Goal: Book appointment/travel/reservation

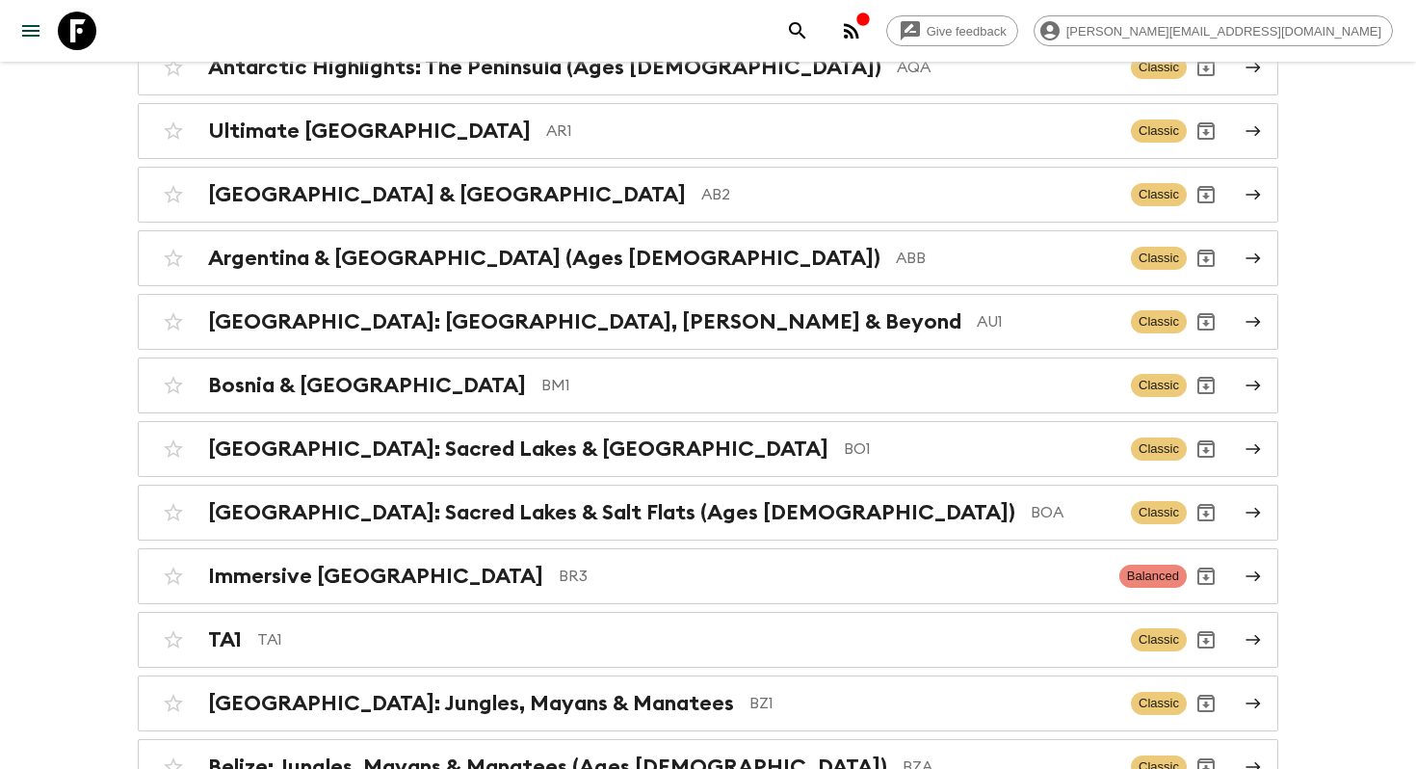
scroll to position [2738, 0]
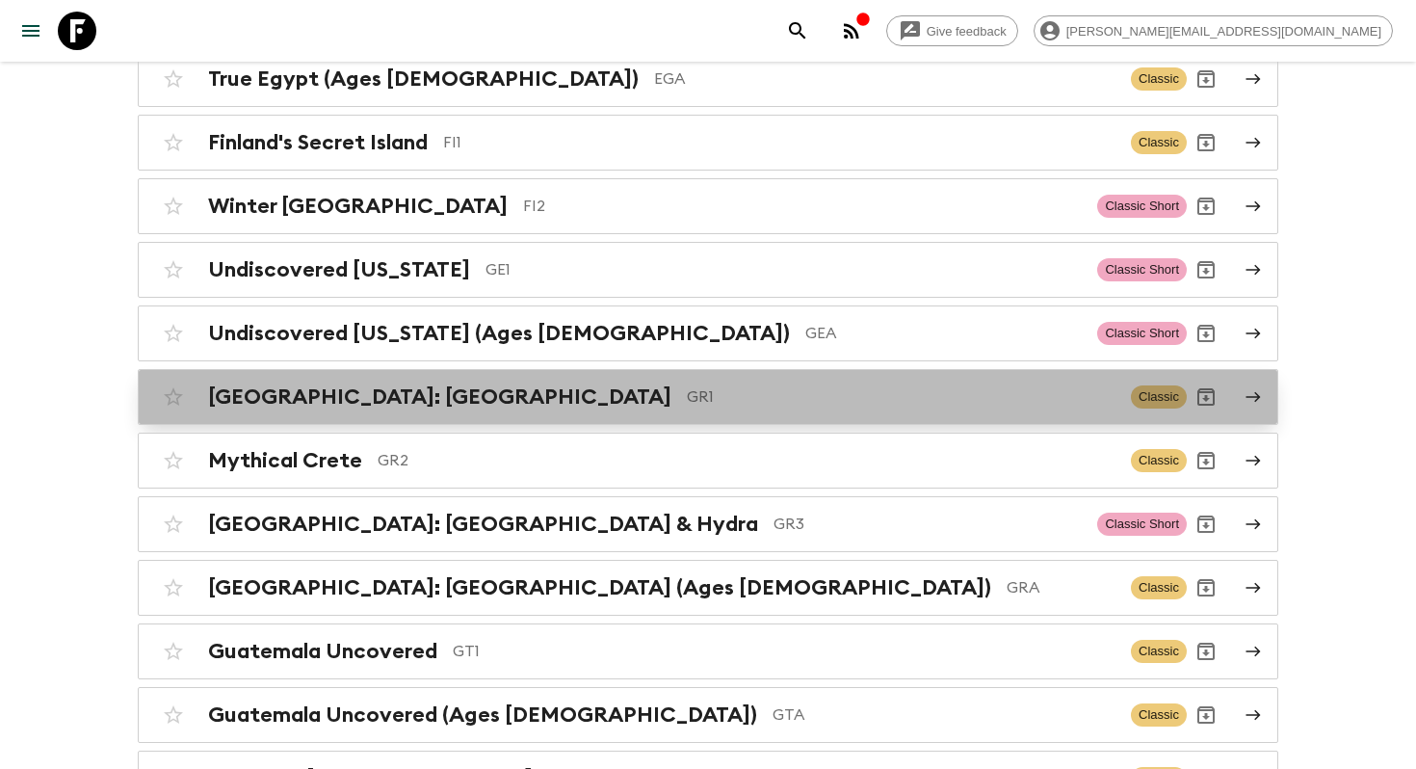
click at [687, 385] on p "GR1" at bounding box center [901, 396] width 429 height 23
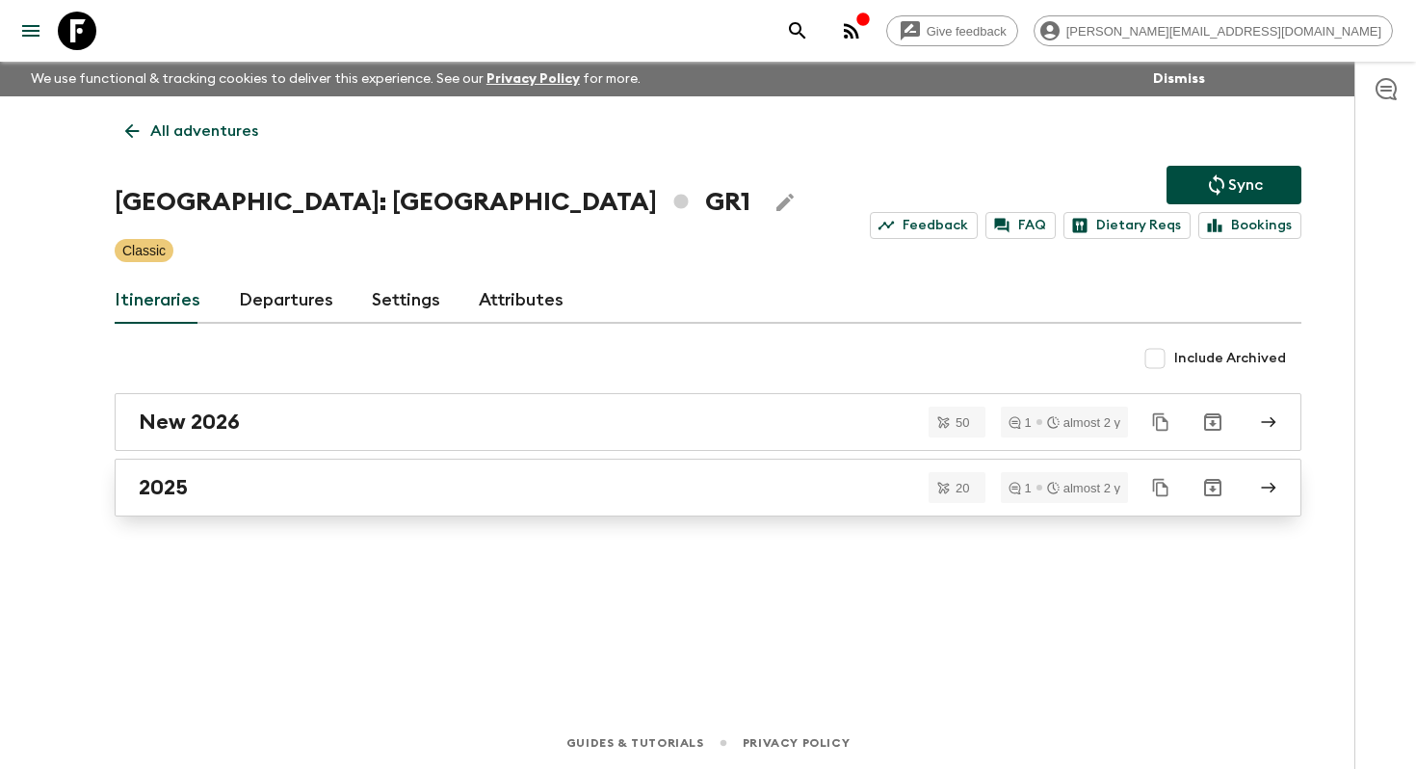
click at [402, 480] on div "2025" at bounding box center [690, 487] width 1102 height 25
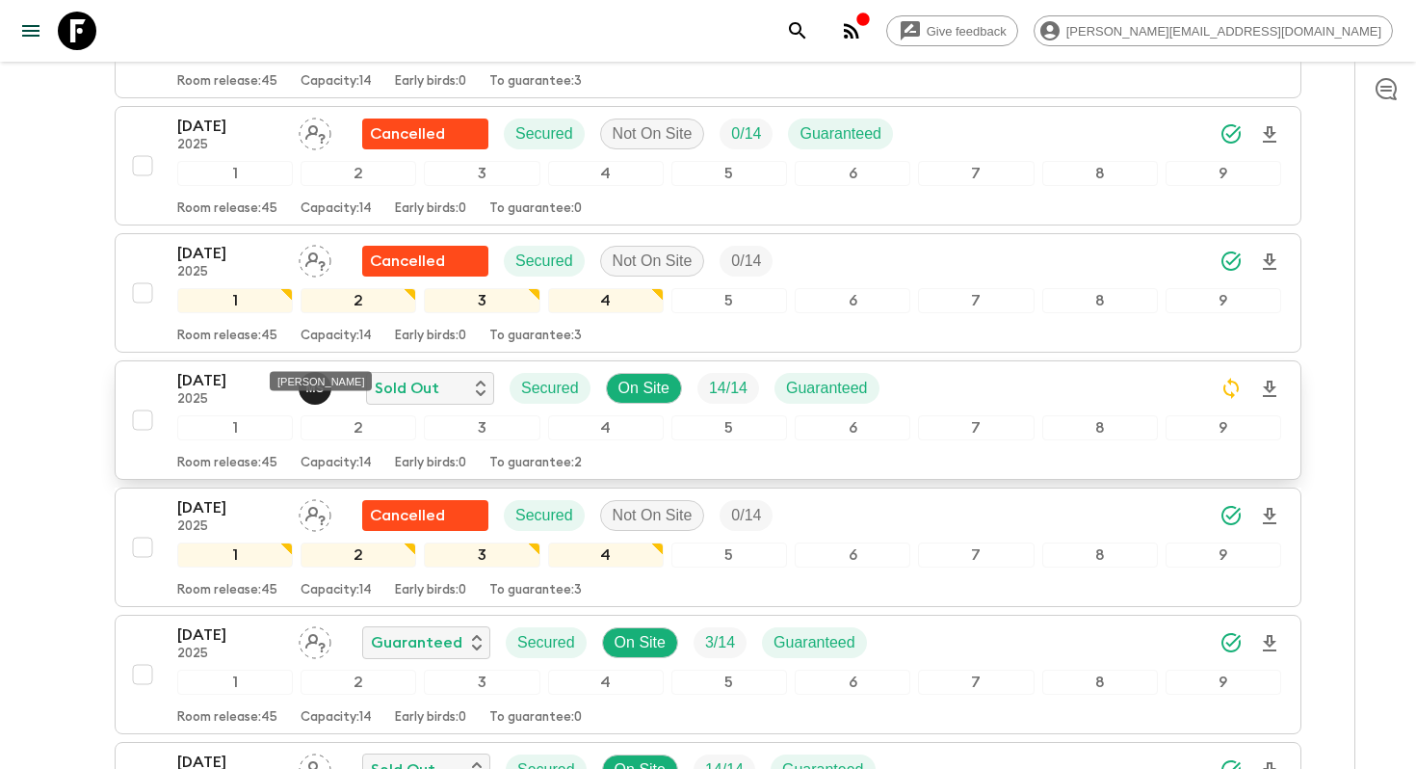
scroll to position [1743, 0]
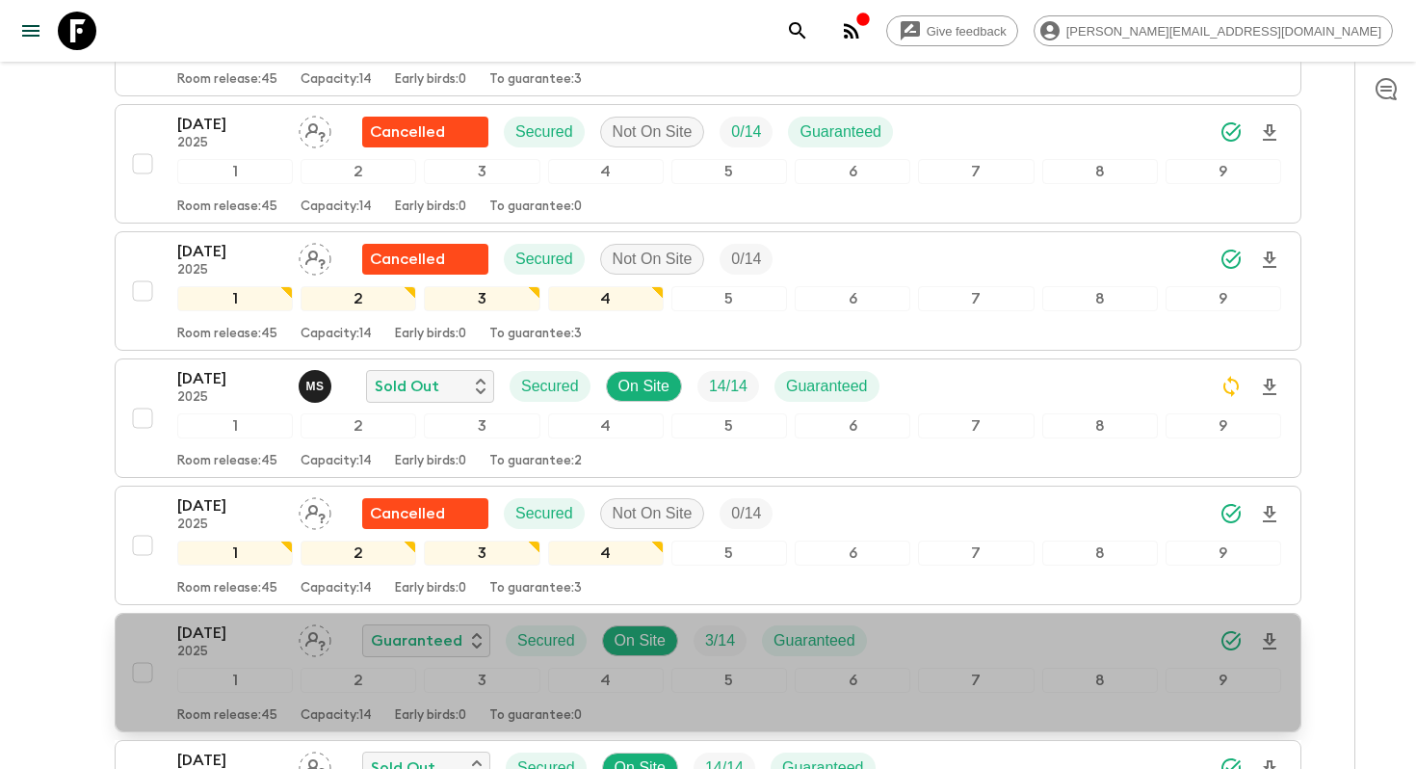
click at [214, 644] on p "2025" at bounding box center [230, 651] width 106 height 15
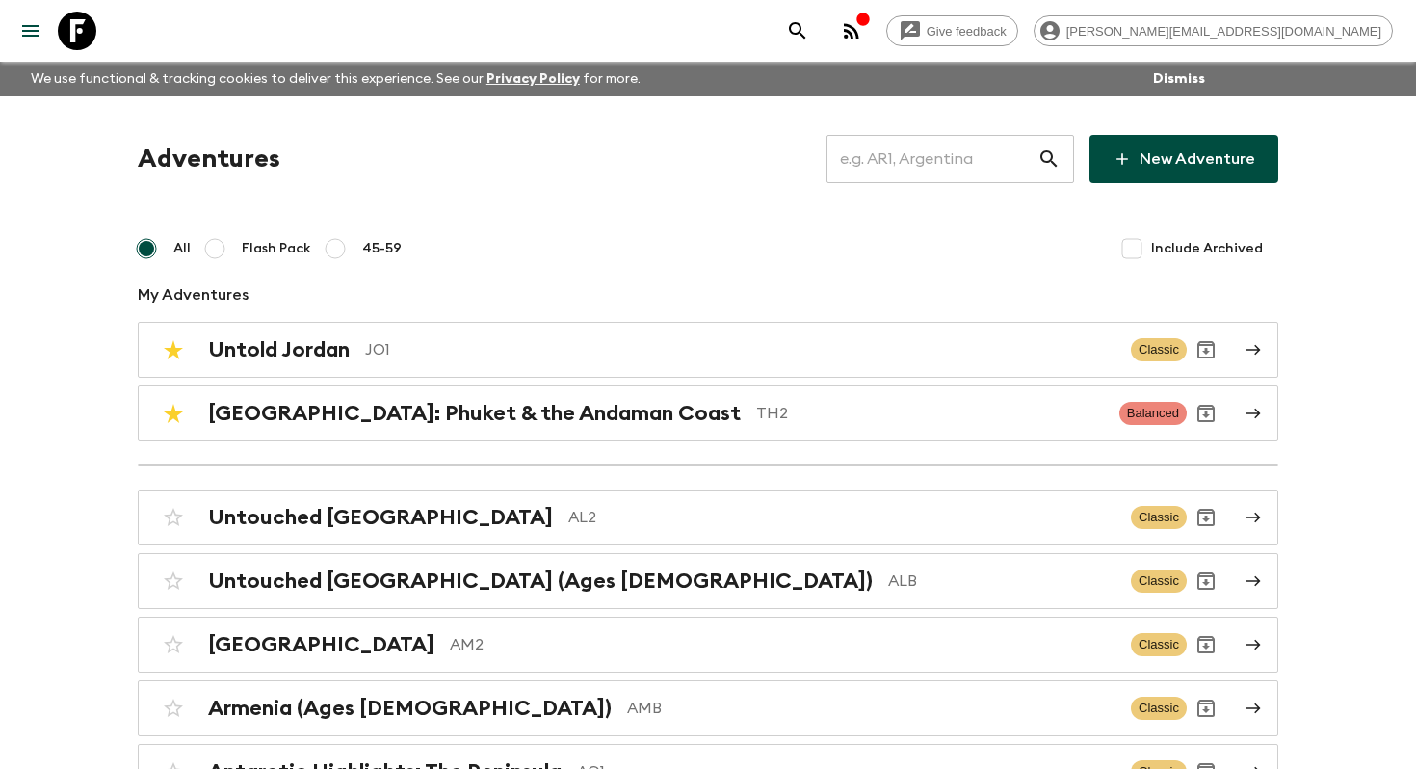
scroll to position [6552, 0]
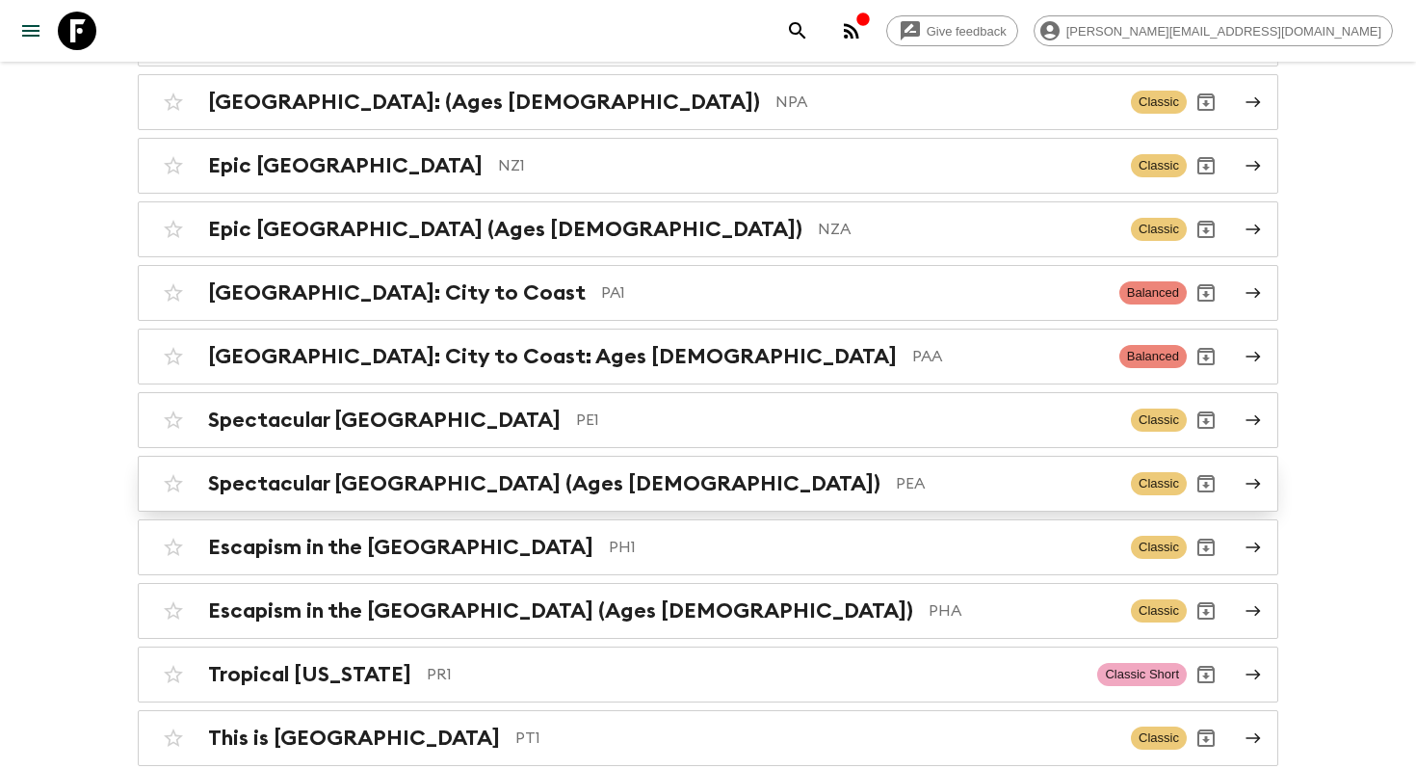
click at [365, 456] on link "Spectacular Peru (Ages [DEMOGRAPHIC_DATA]) PEA Classic" at bounding box center [708, 484] width 1140 height 56
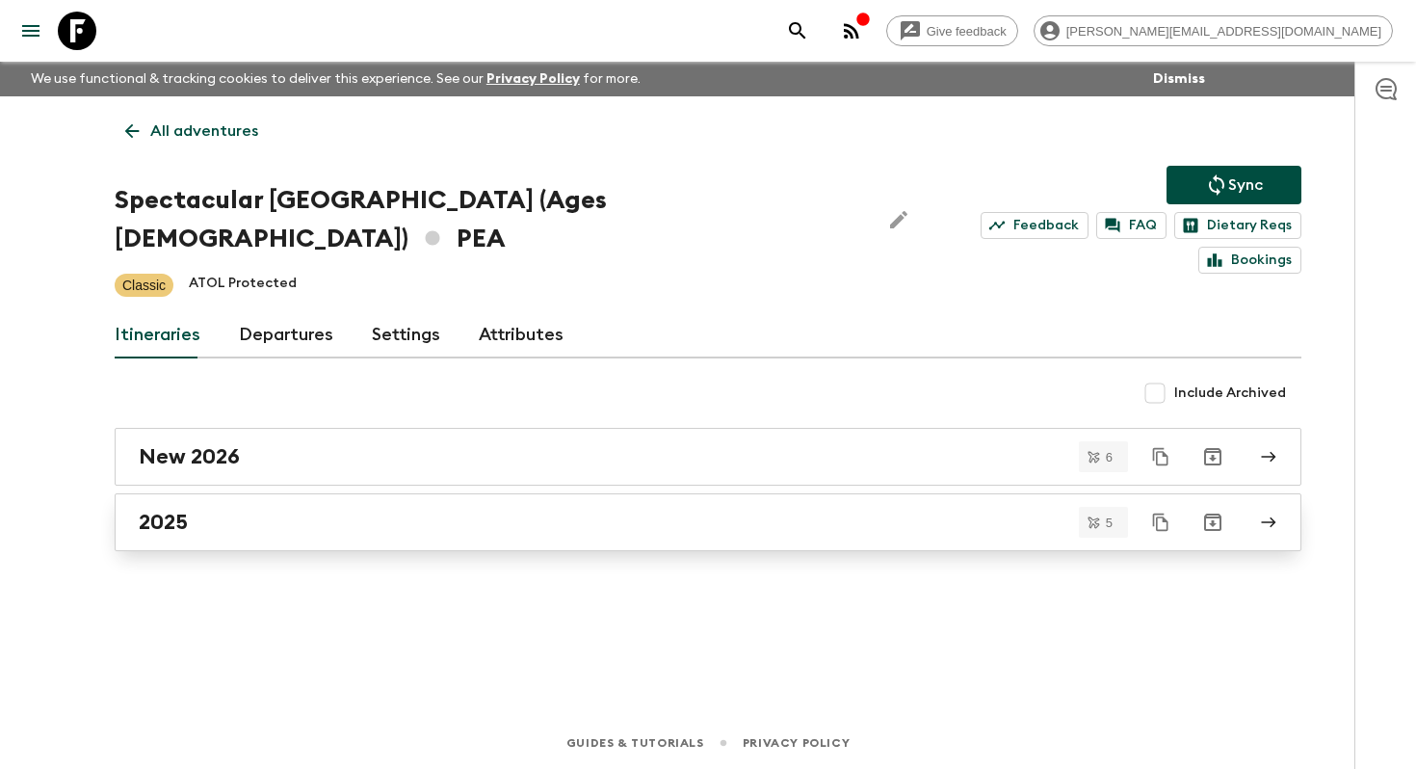
click at [188, 493] on link "2025" at bounding box center [708, 522] width 1187 height 58
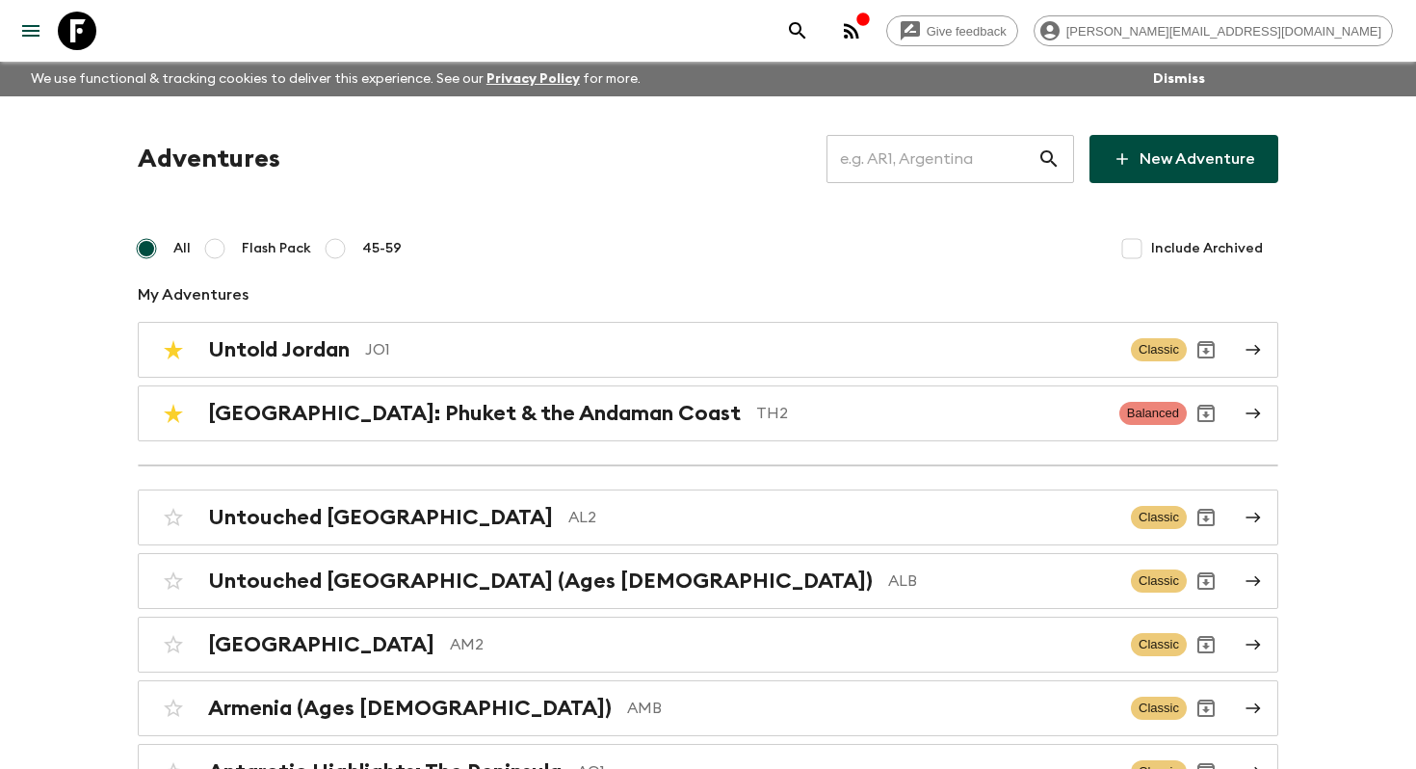
scroll to position [6552, 0]
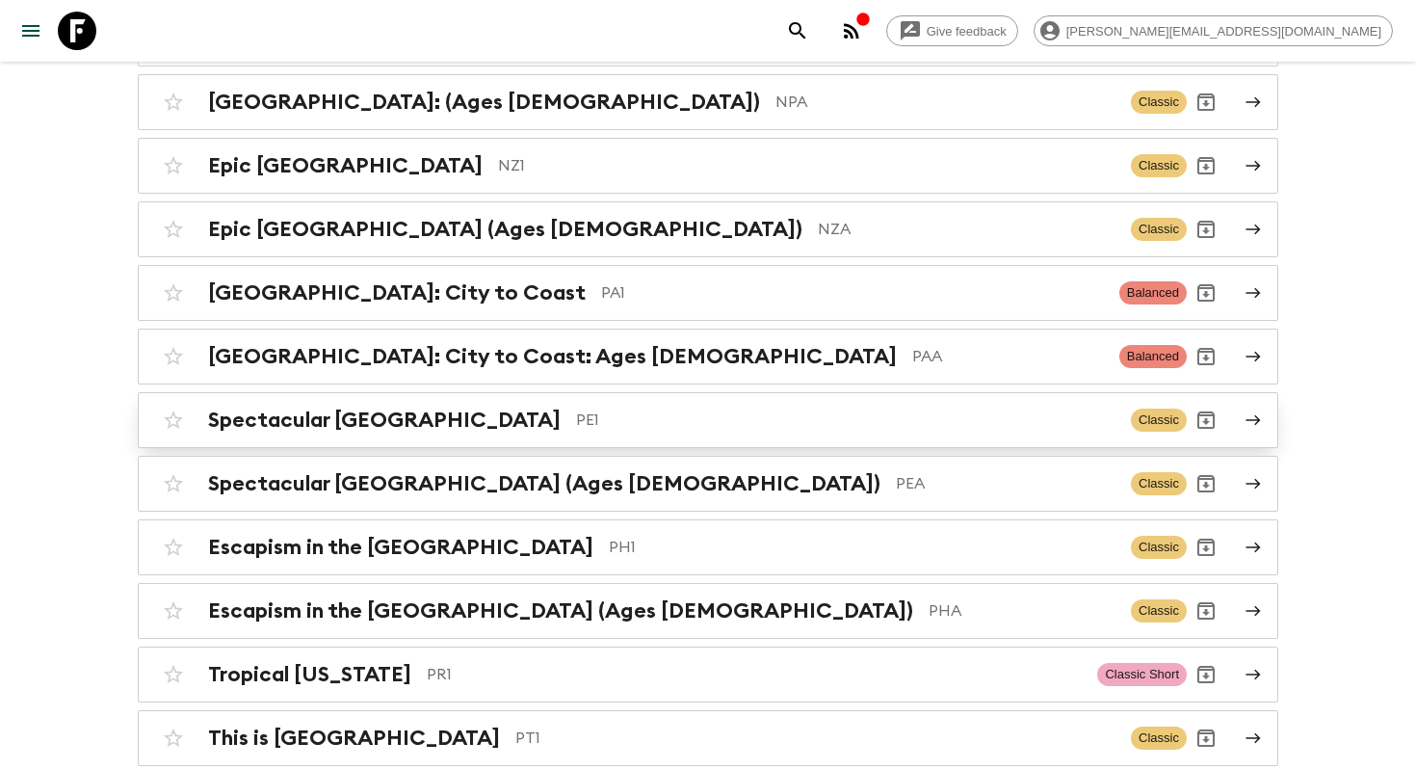
click at [233, 407] on h2 "Spectacular [GEOGRAPHIC_DATA]" at bounding box center [384, 419] width 352 height 25
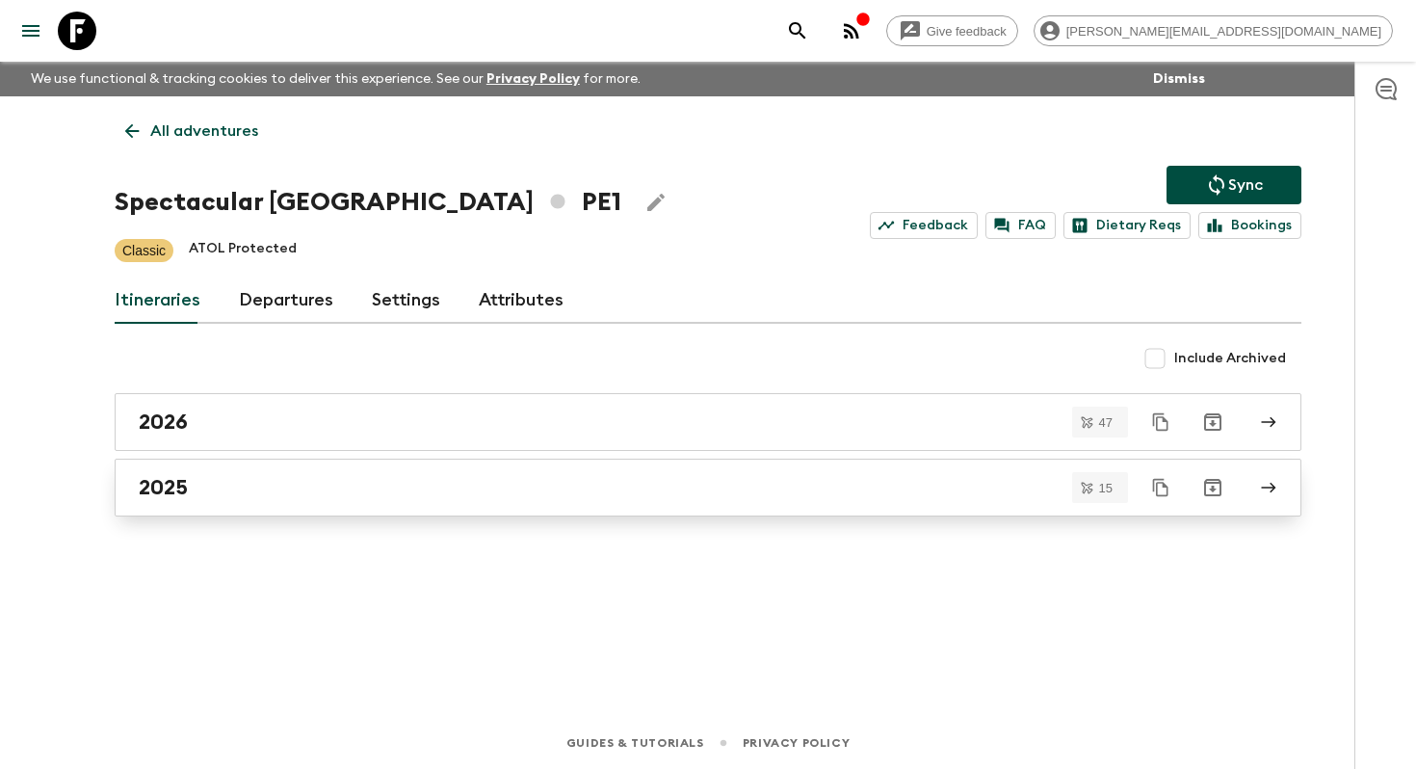
click at [253, 485] on div "2025" at bounding box center [690, 487] width 1102 height 25
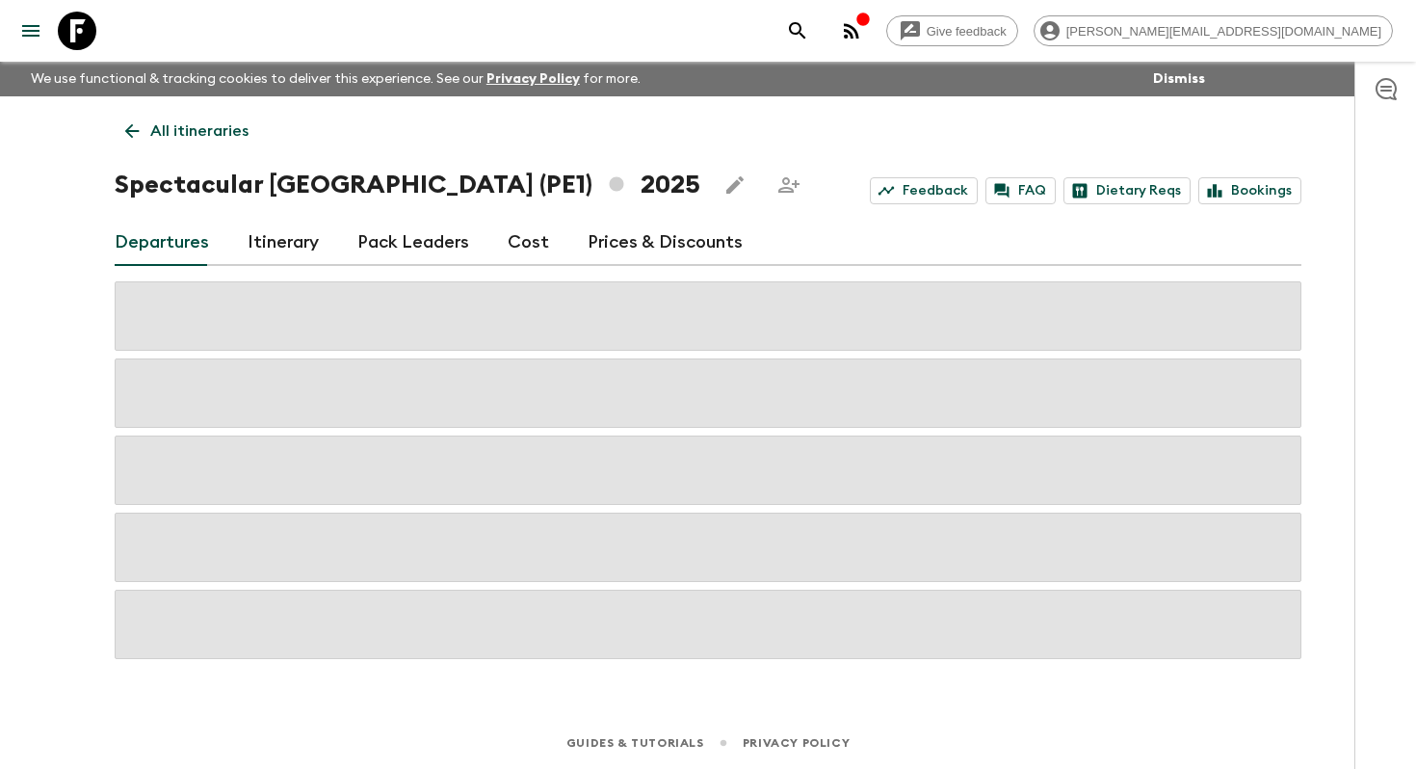
click at [143, 144] on link "All itineraries" at bounding box center [187, 131] width 144 height 39
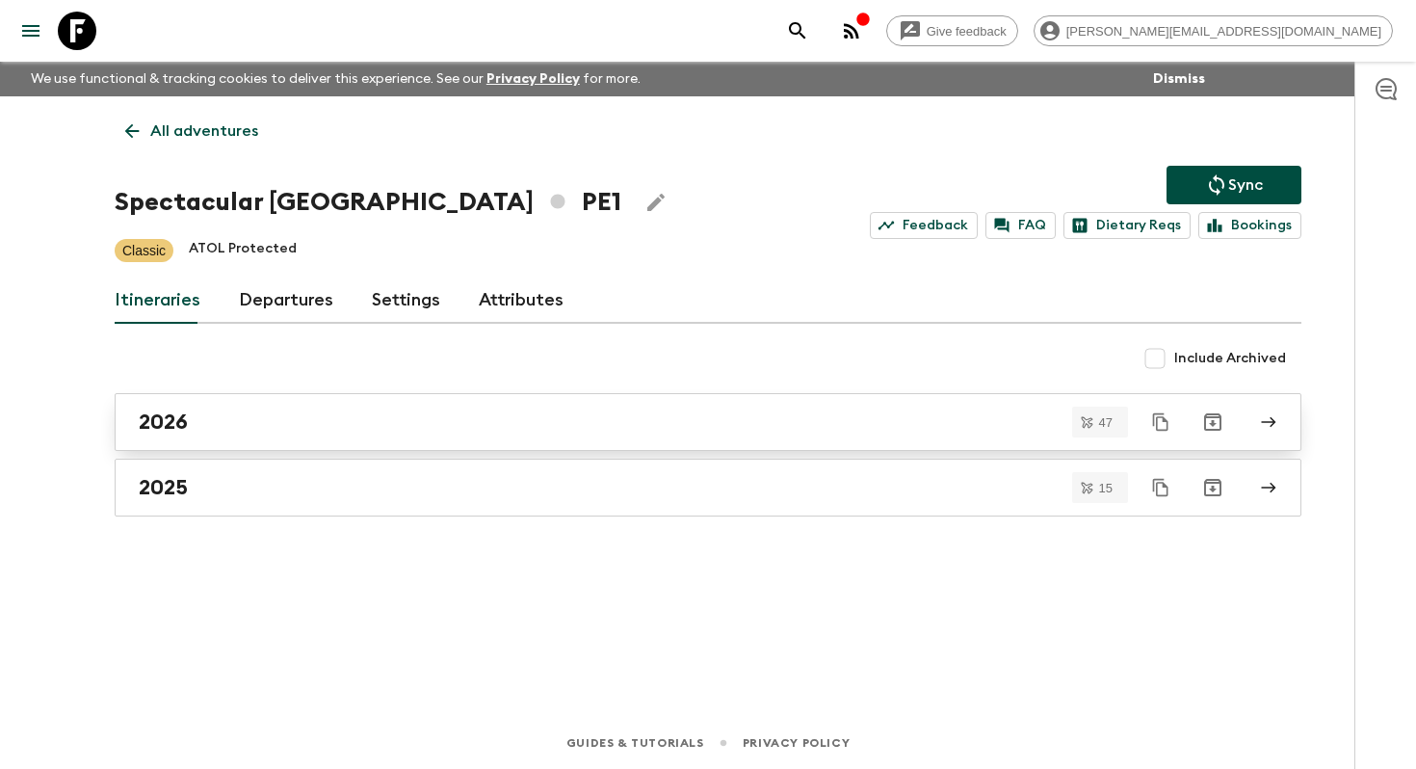
click at [207, 424] on div "2026" at bounding box center [690, 421] width 1102 height 25
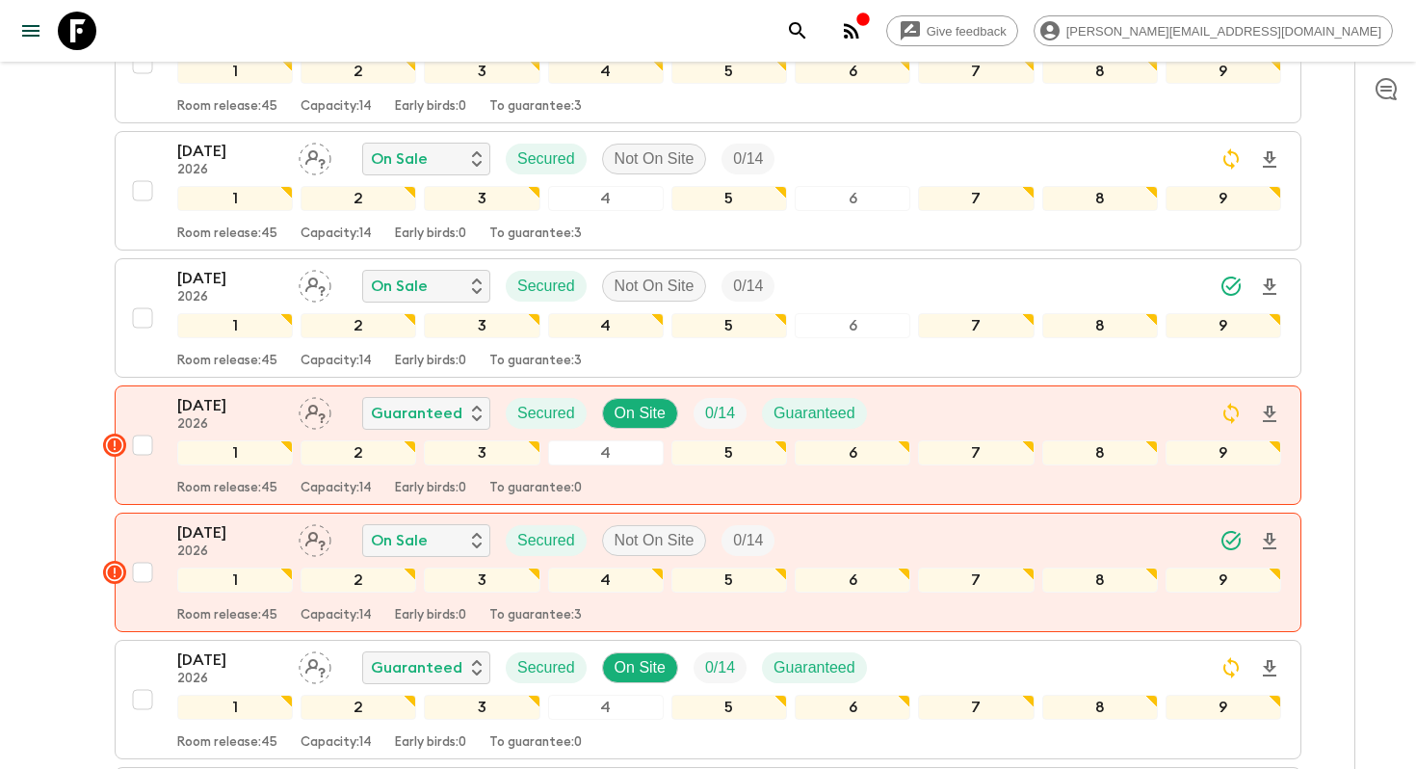
scroll to position [2321, 0]
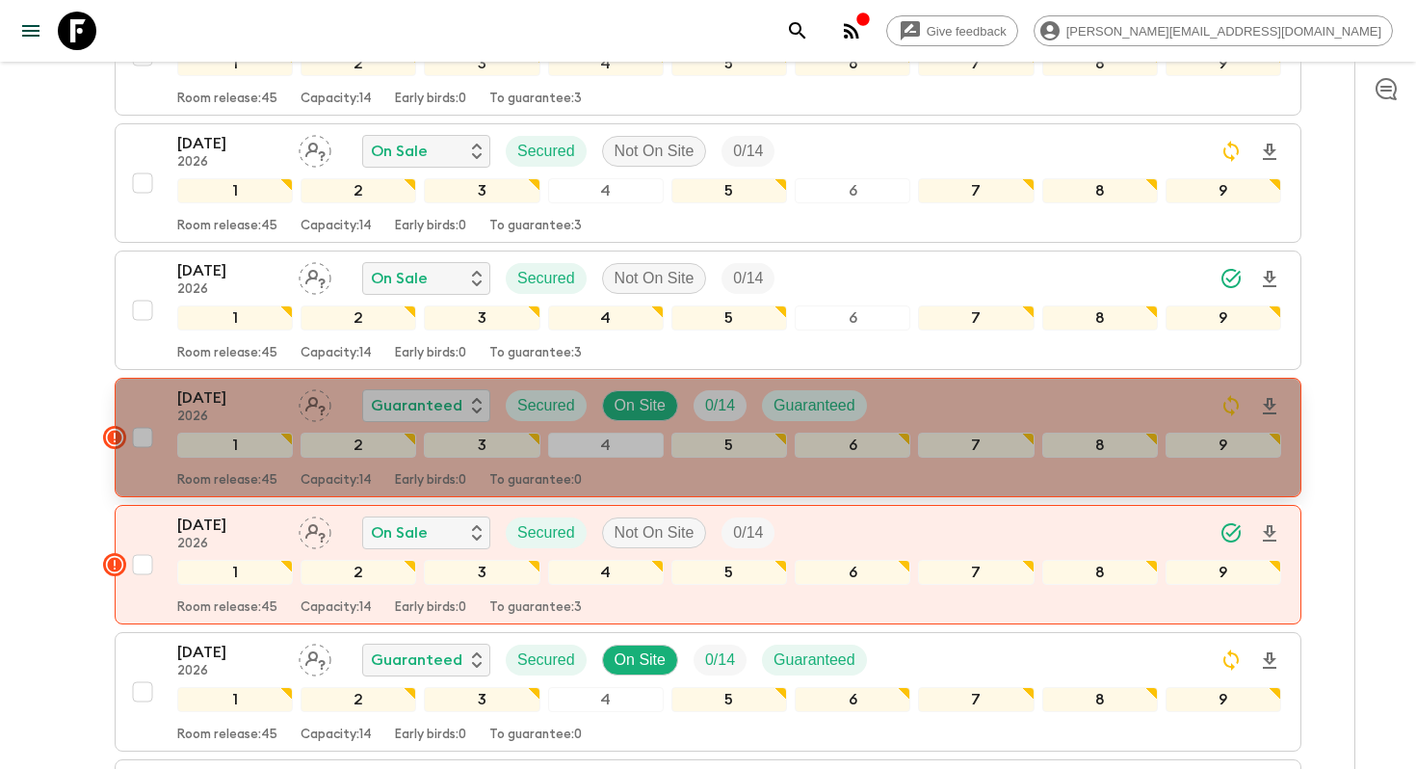
click at [188, 400] on p "[DATE]" at bounding box center [230, 397] width 106 height 23
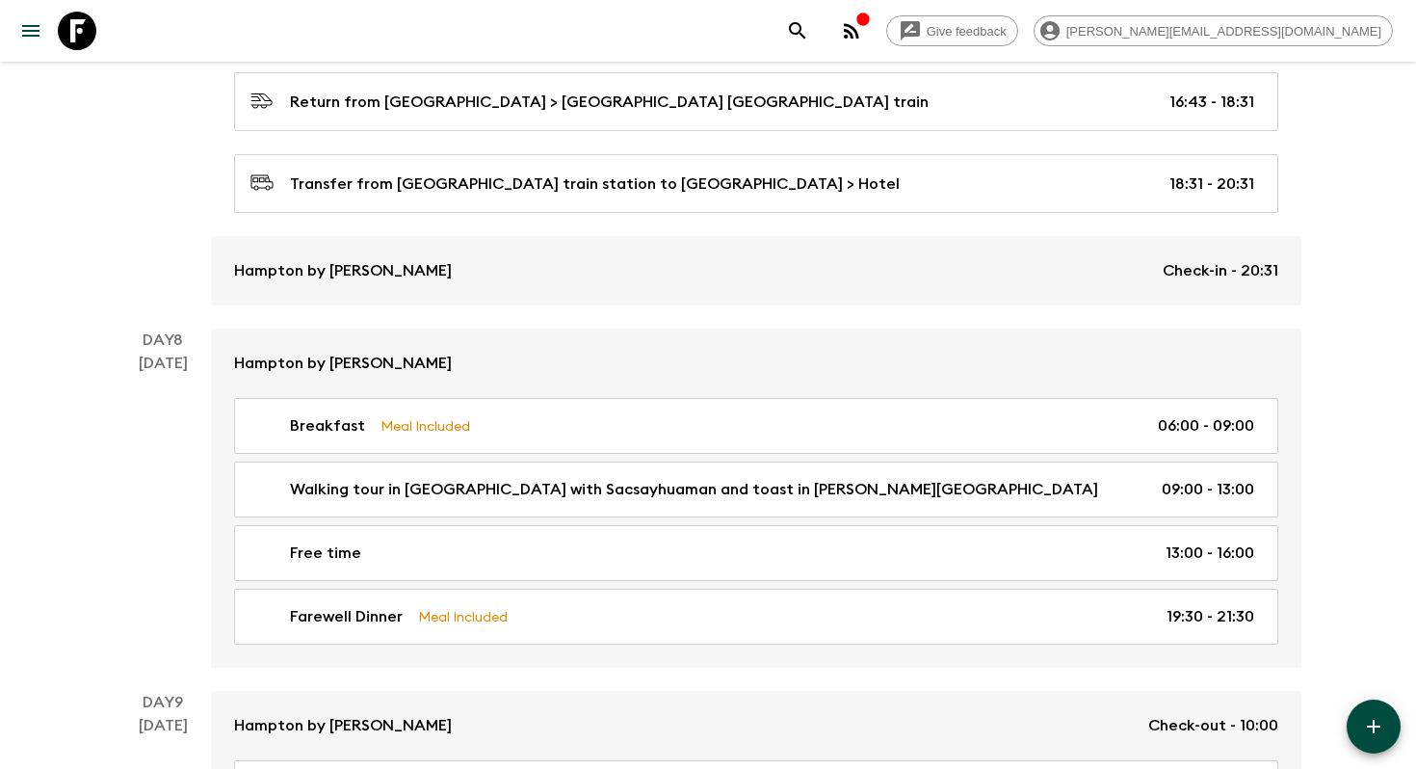
scroll to position [3590, 0]
